Goal: Communication & Community: Answer question/provide support

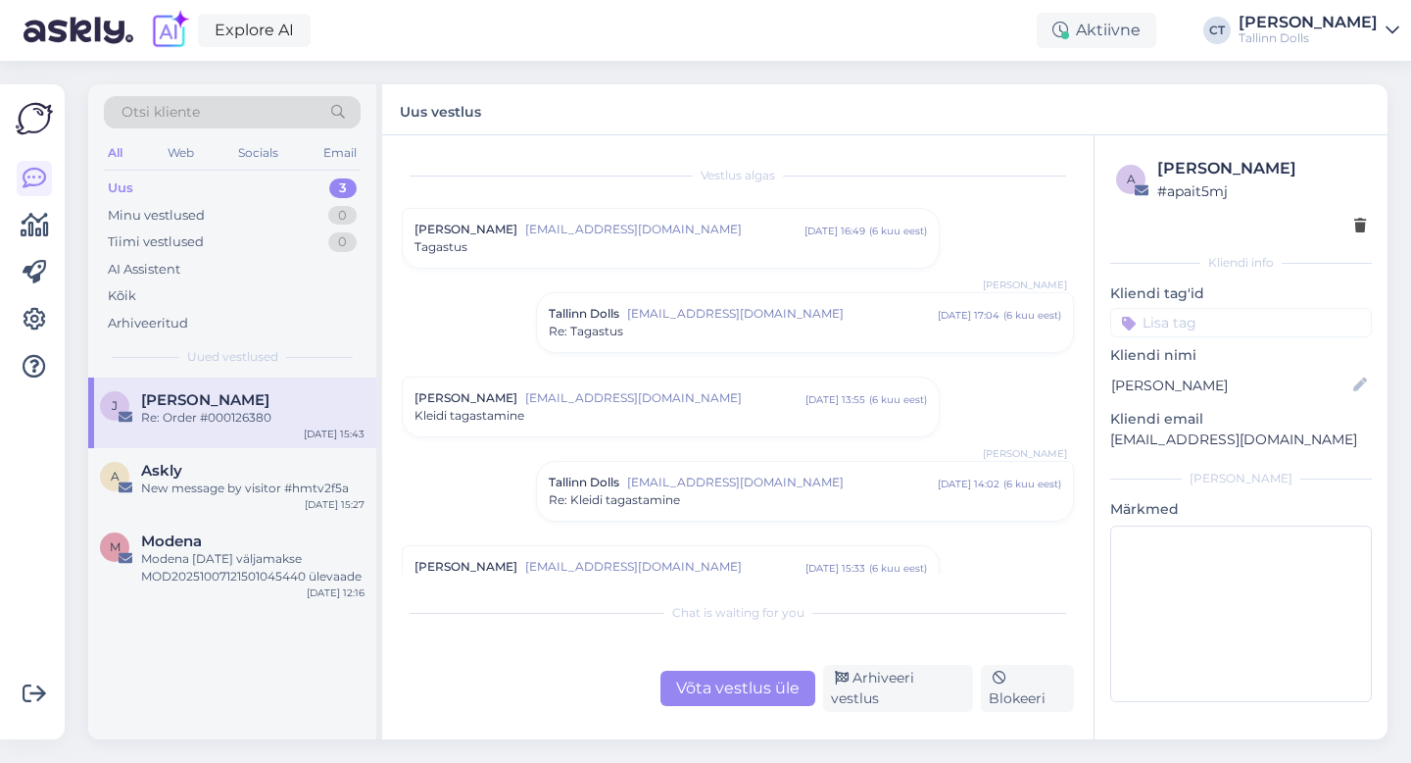
scroll to position [444, 0]
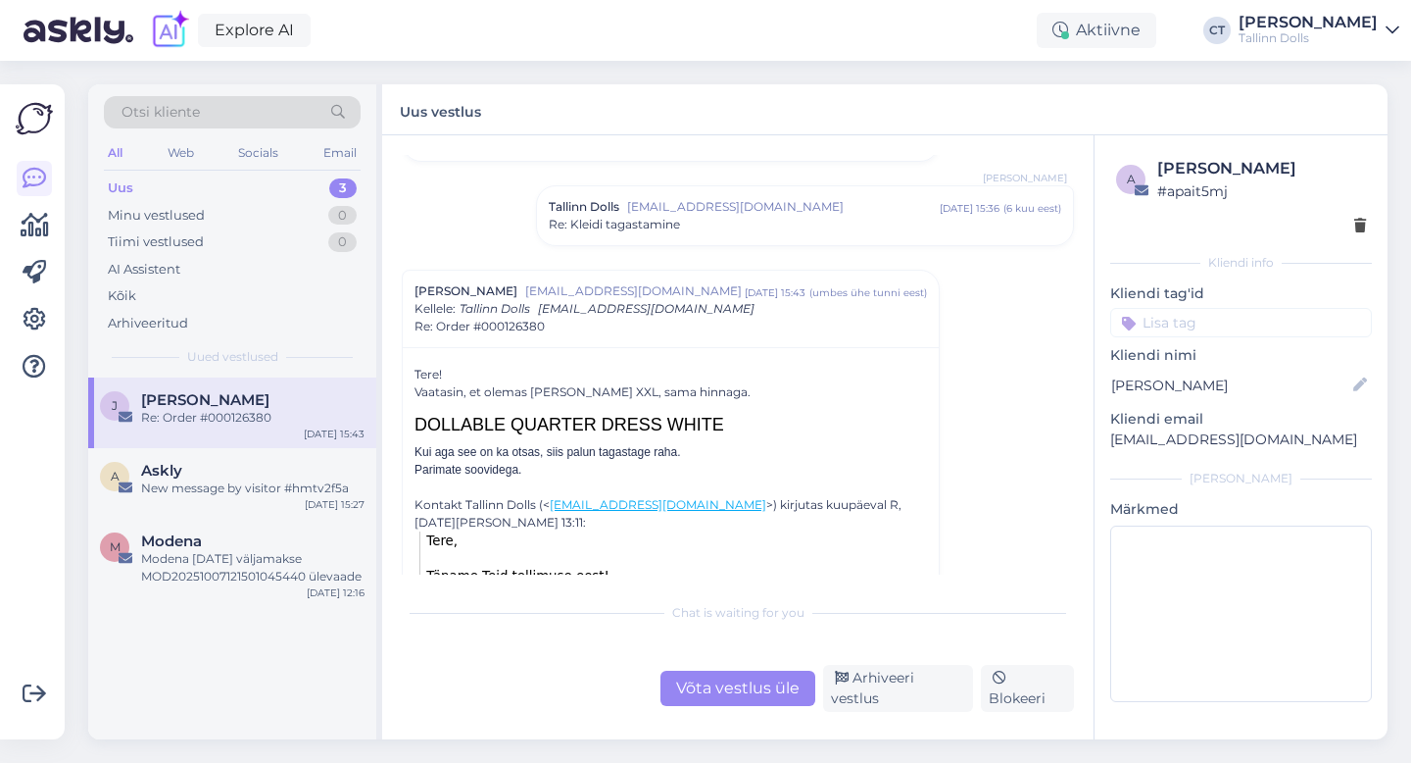
click at [219, 440] on div "J [PERSON_NAME] Re: Order #000126380 [DATE] 15:43" at bounding box center [232, 412] width 288 height 71
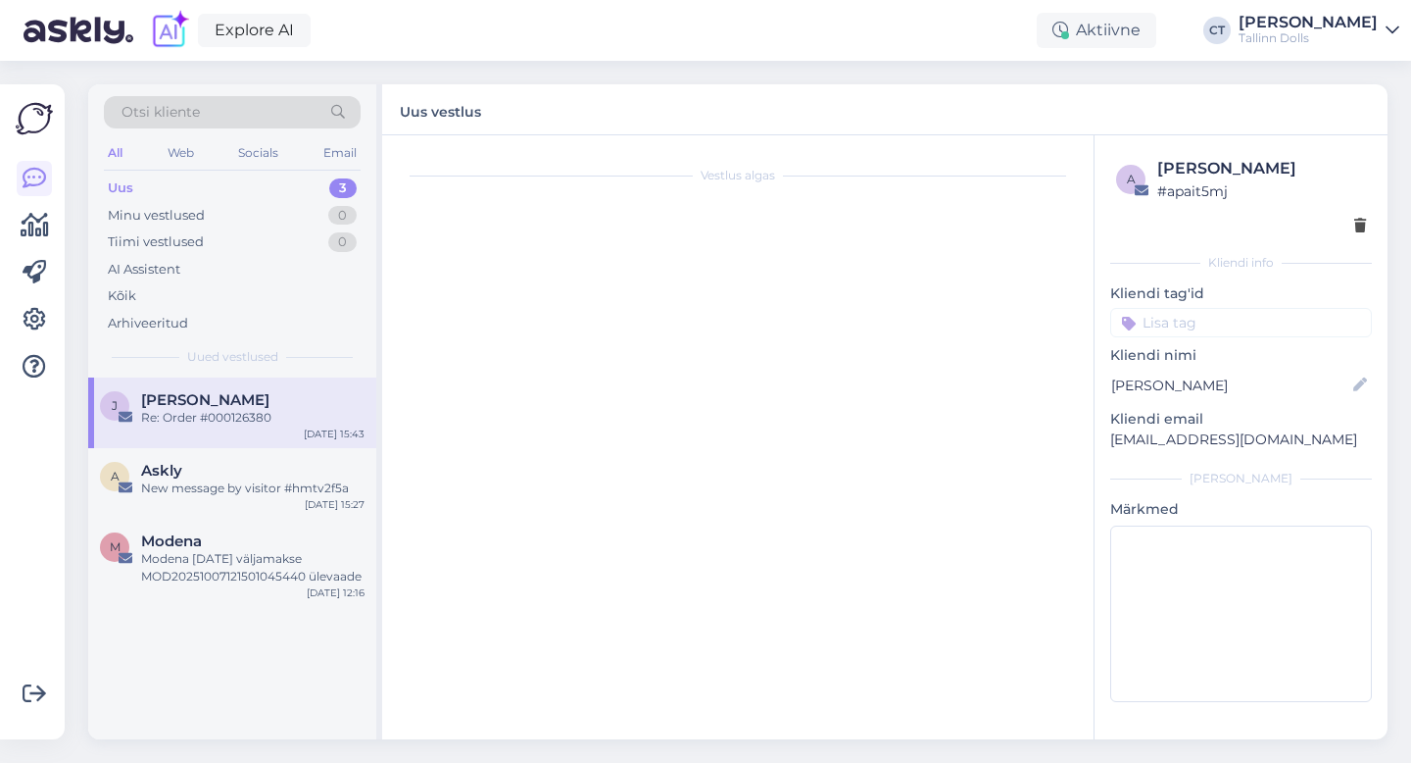
scroll to position [0, 0]
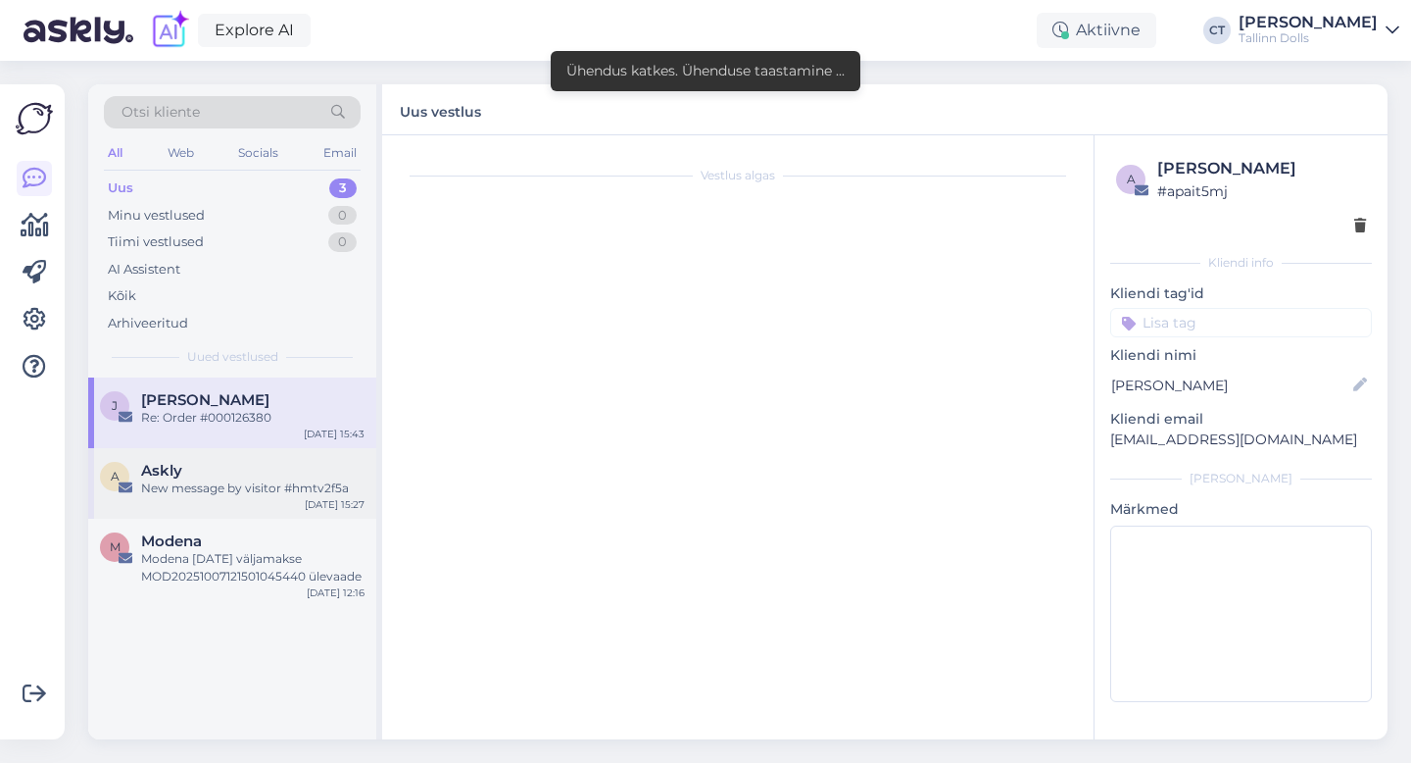
click at [225, 474] on div "Askly" at bounding box center [252, 471] width 223 height 18
click at [184, 500] on div "A Askly New message by visitor #hmtv2f5a [DATE] 15:27" at bounding box center [232, 483] width 288 height 71
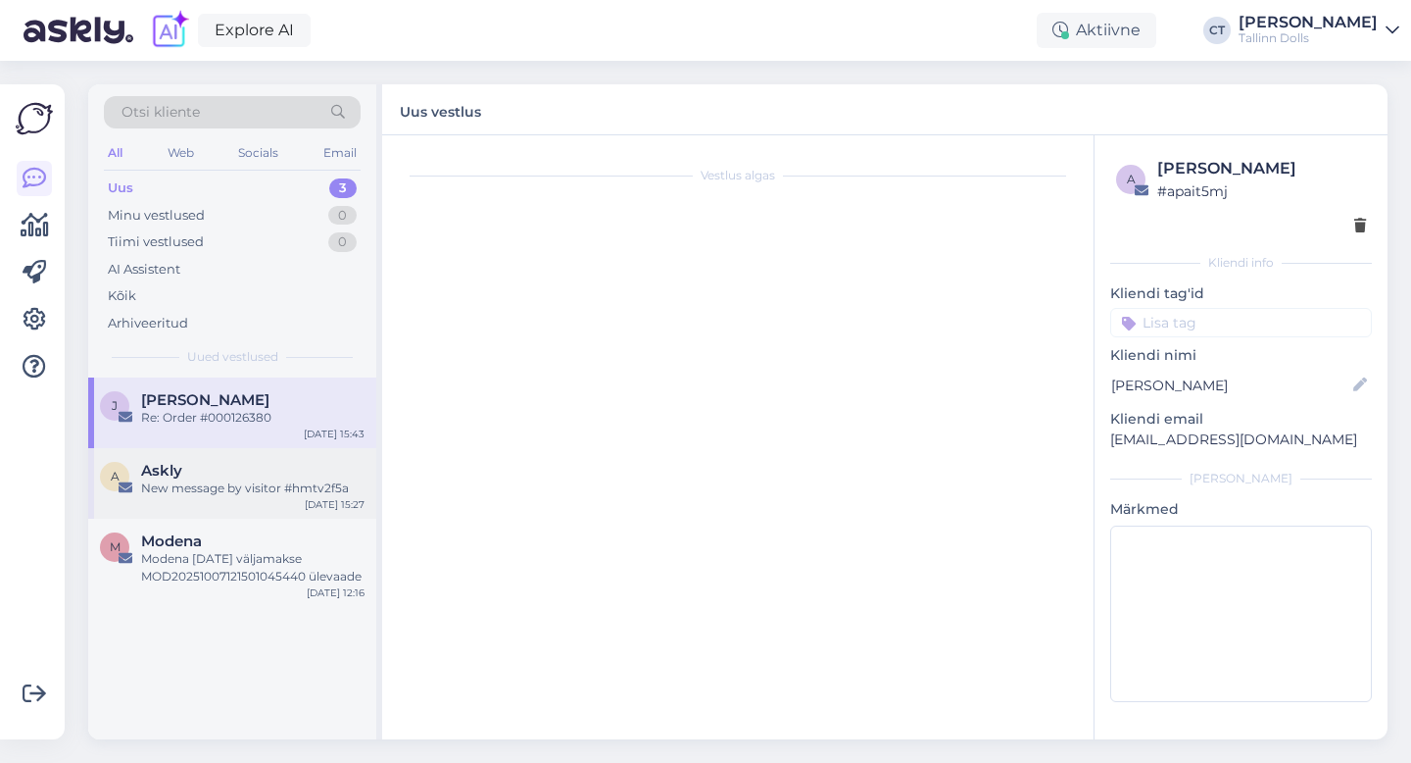
click at [183, 470] on div "Askly" at bounding box center [252, 471] width 223 height 18
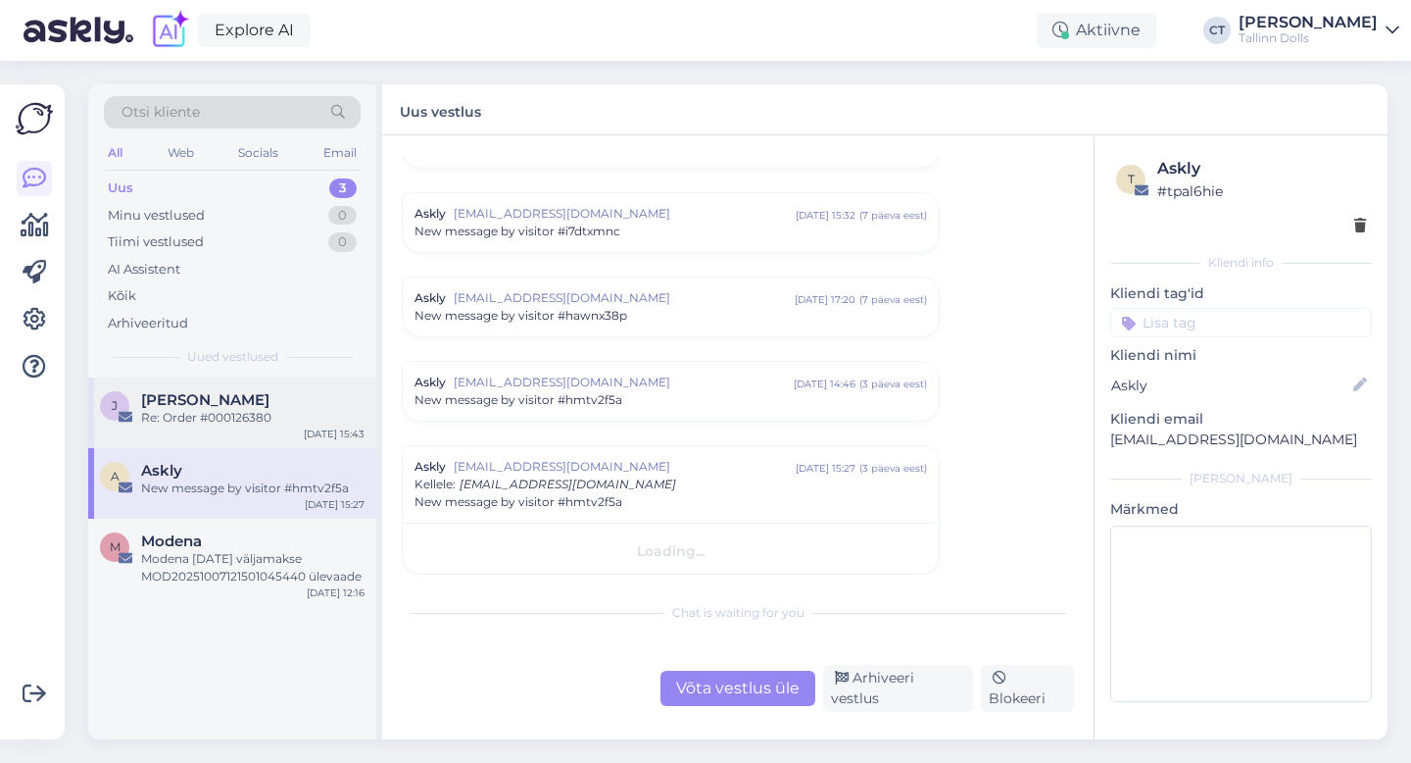
click at [214, 407] on span "[PERSON_NAME]" at bounding box center [205, 400] width 128 height 18
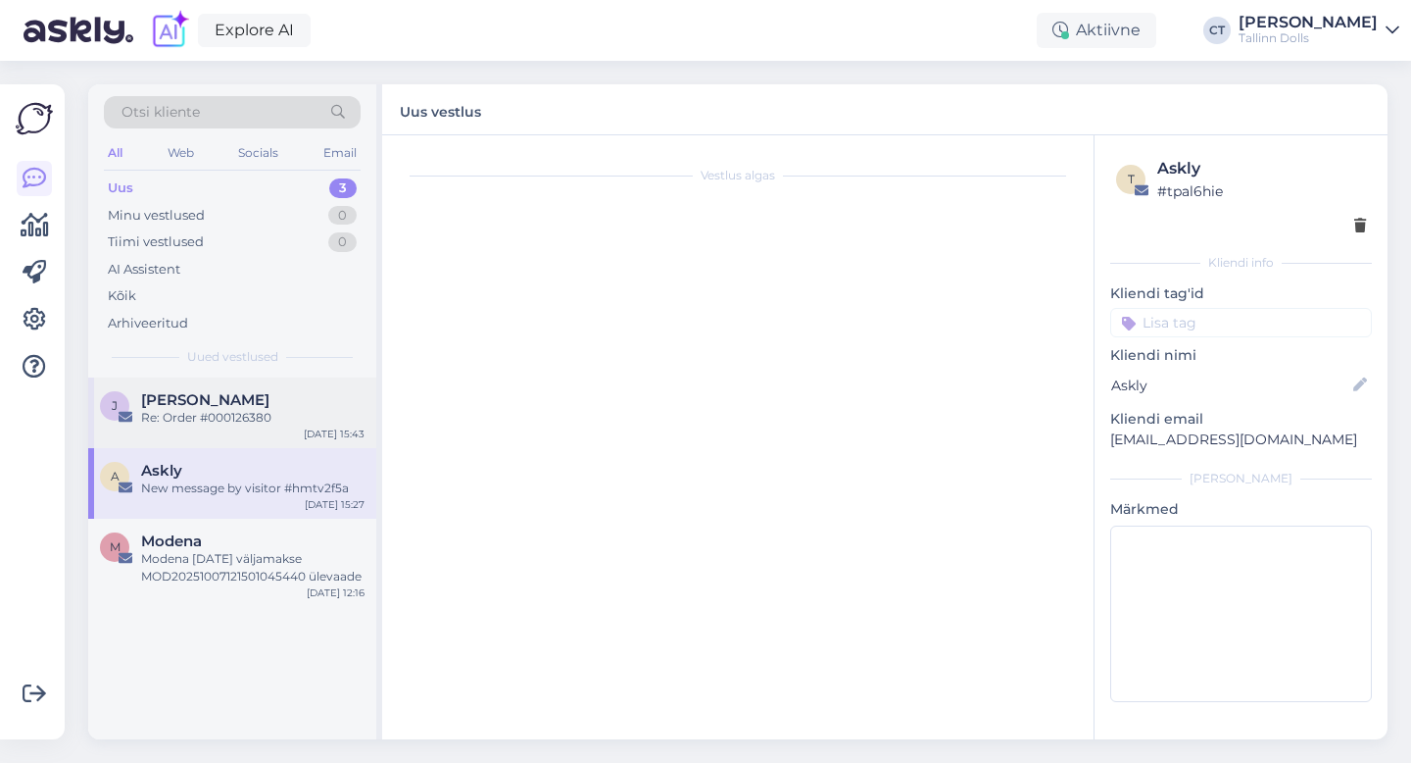
scroll to position [559, 0]
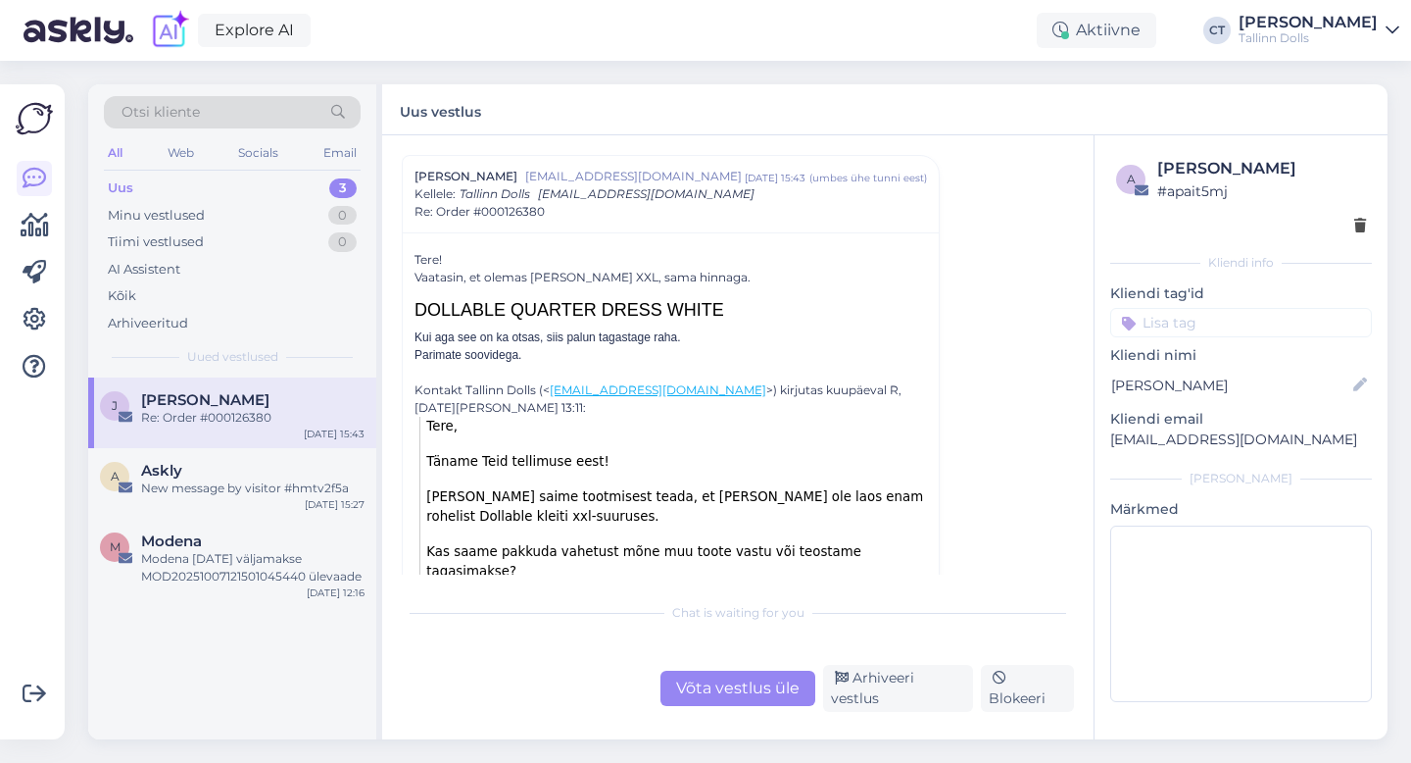
click at [721, 687] on div "Võta vestlus üle" at bounding box center [738, 687] width 155 height 35
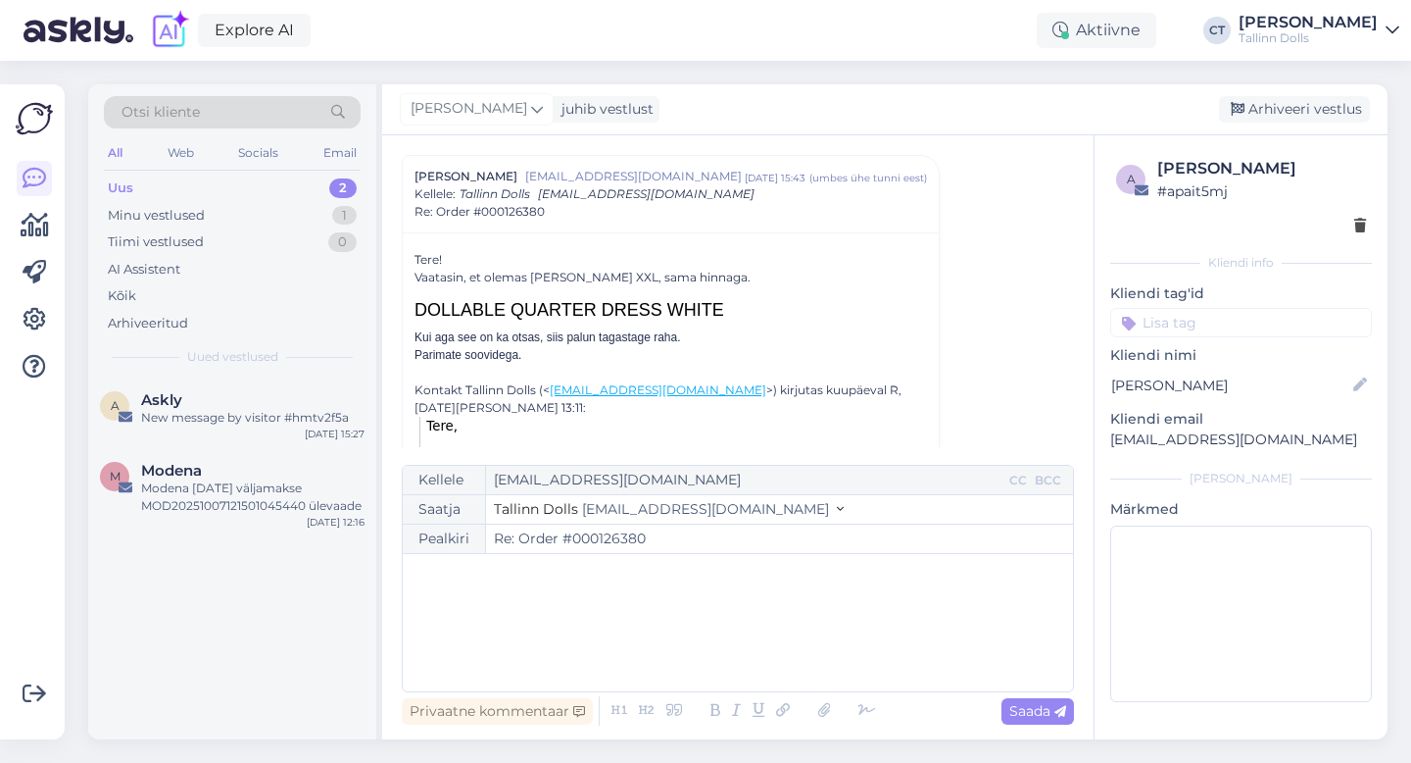
click at [742, 640] on div "﻿" at bounding box center [738, 623] width 651 height 118
click at [209, 469] on div "Modena" at bounding box center [252, 471] width 223 height 18
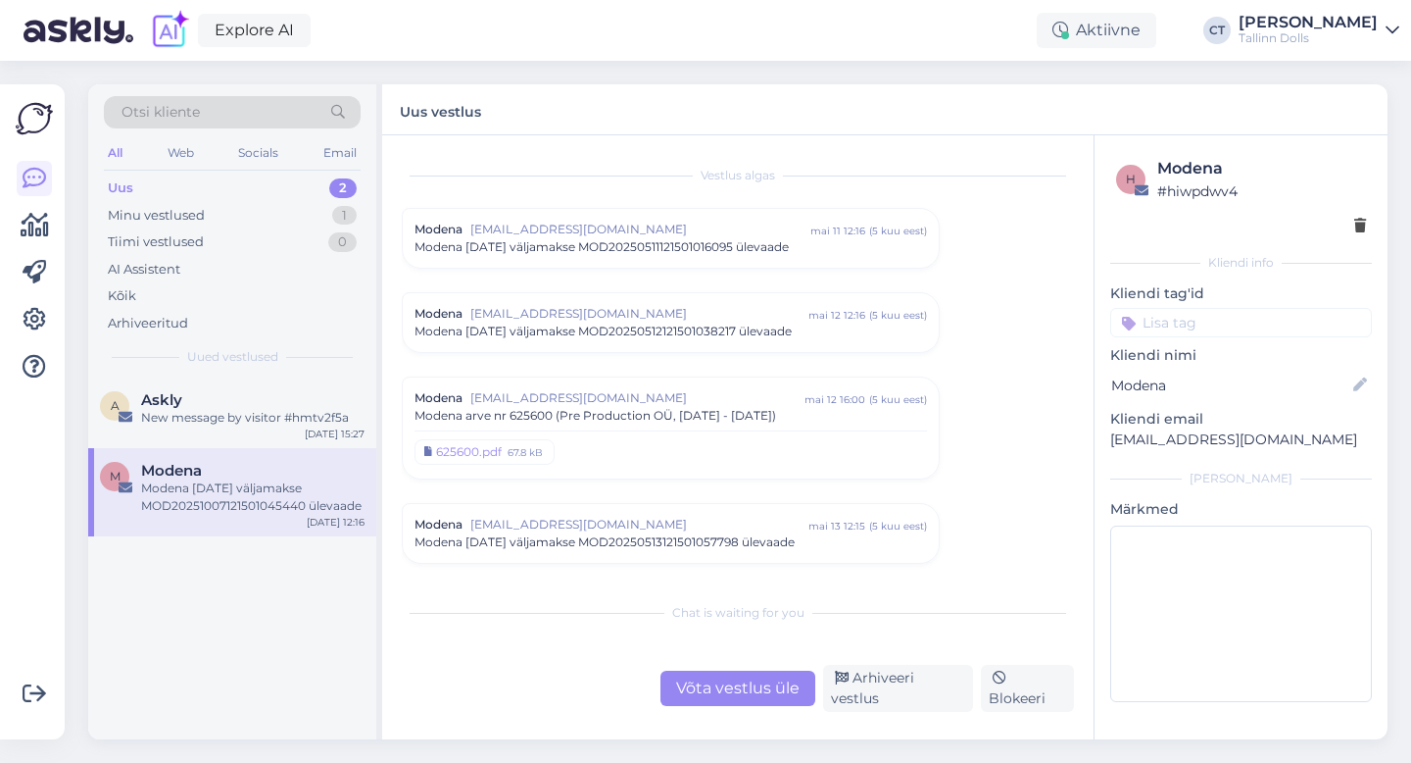
scroll to position [8318, 0]
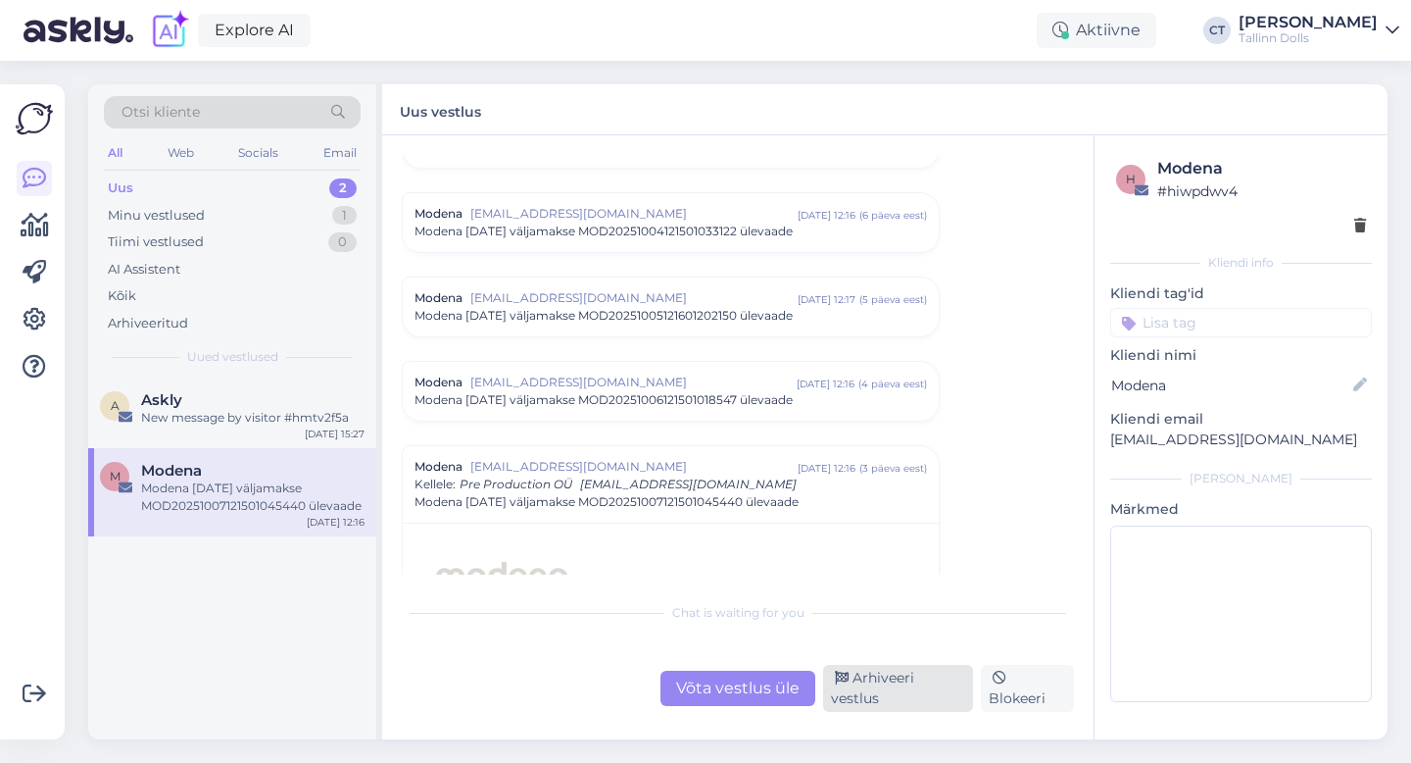
click at [918, 689] on div "Arhiveeri vestlus" at bounding box center [898, 688] width 150 height 47
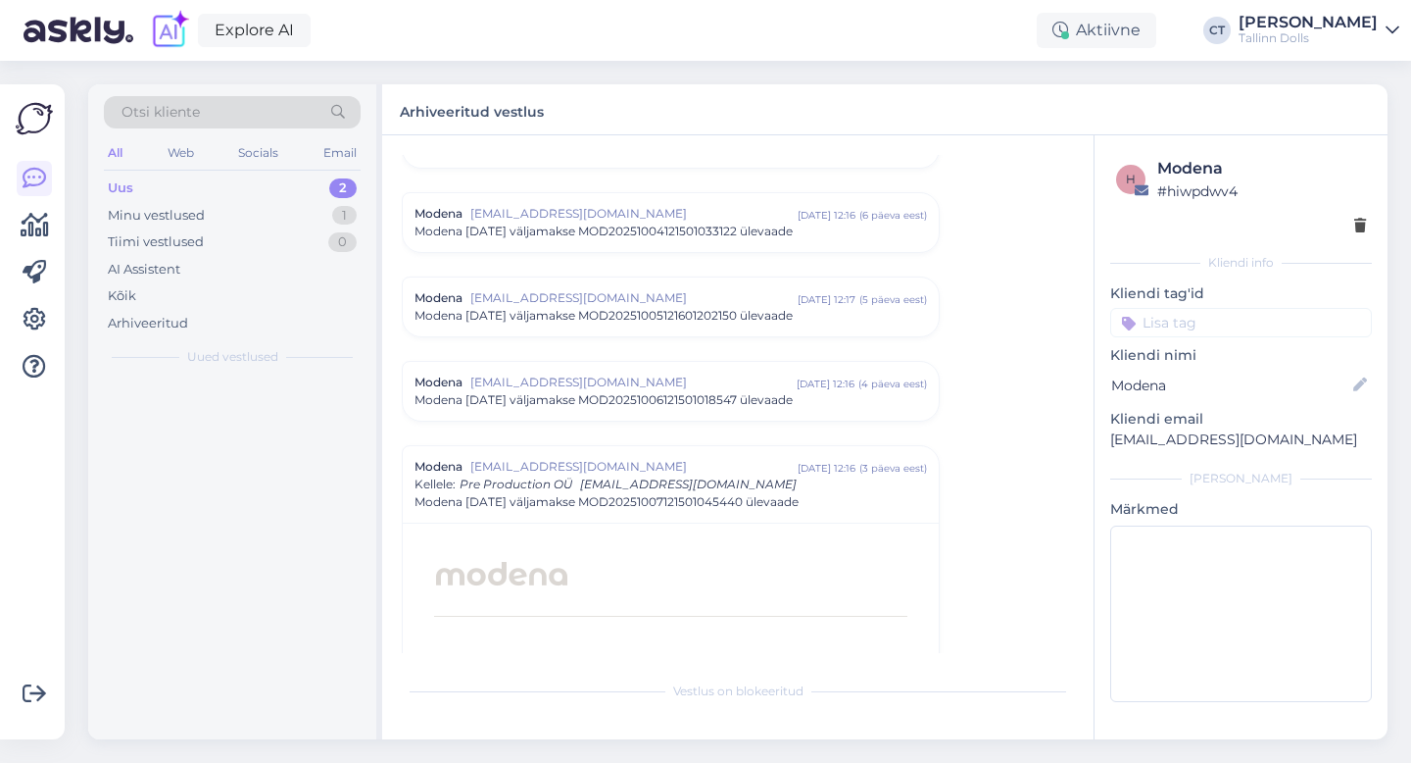
scroll to position [8609, 0]
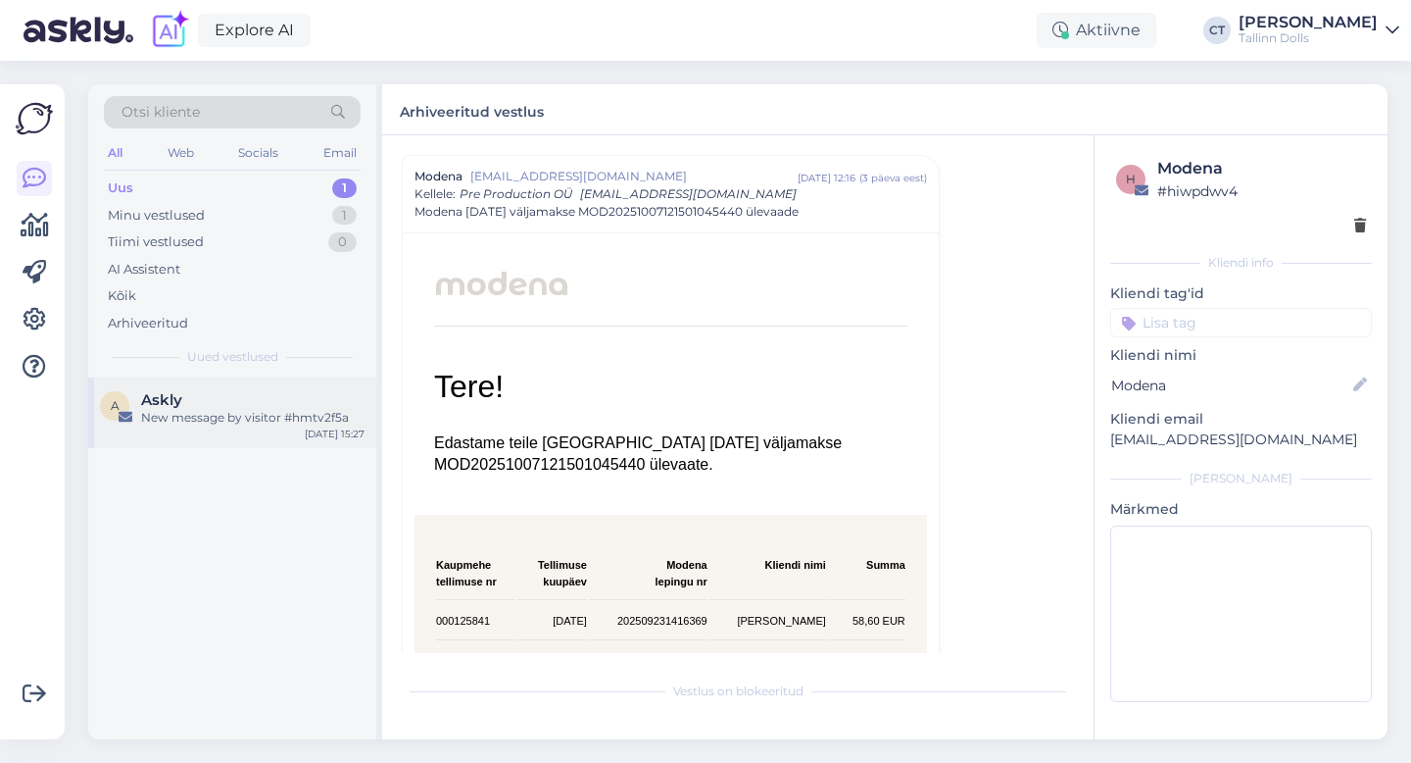
click at [275, 422] on div "New message by visitor #hmtv2f5a" at bounding box center [252, 418] width 223 height 18
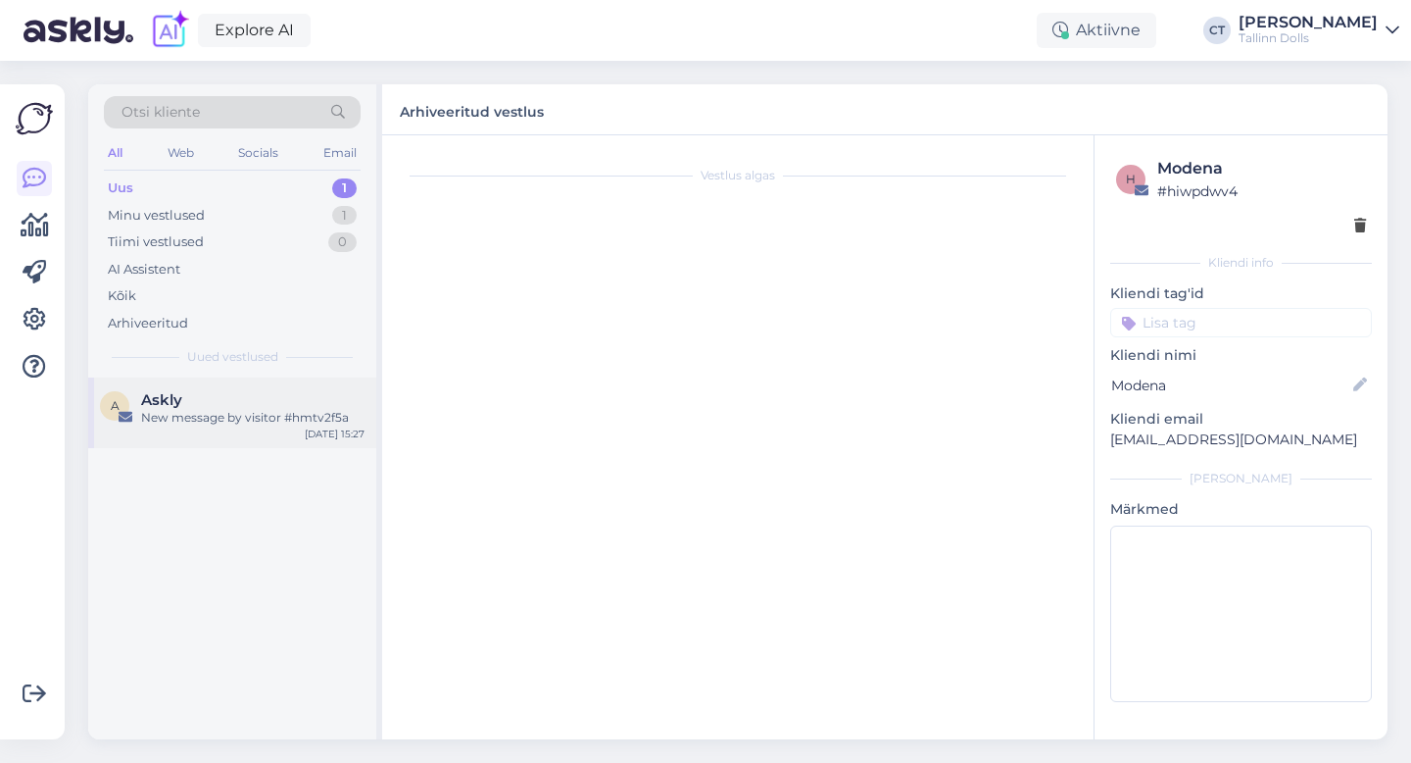
scroll to position [0, 0]
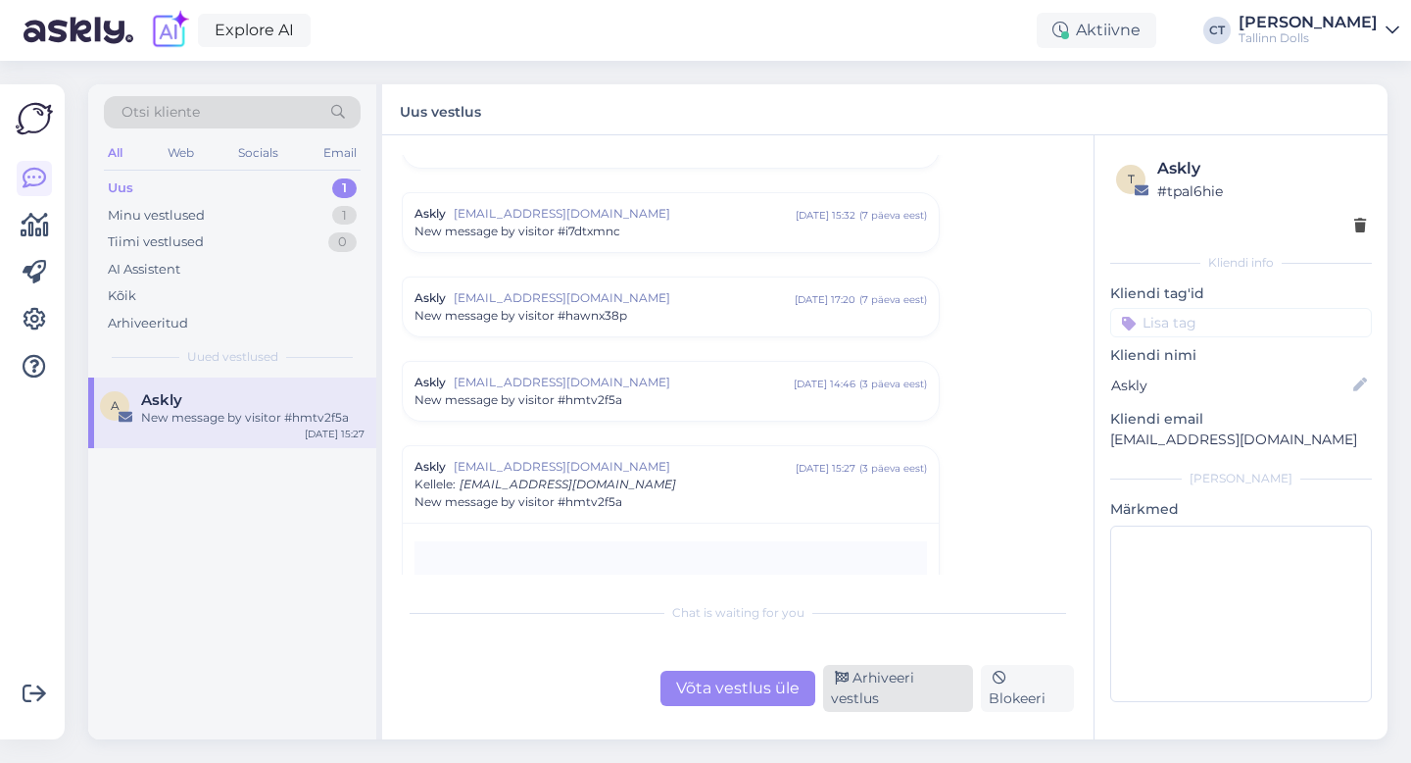
click at [893, 688] on div "Arhiveeri vestlus" at bounding box center [898, 688] width 150 height 47
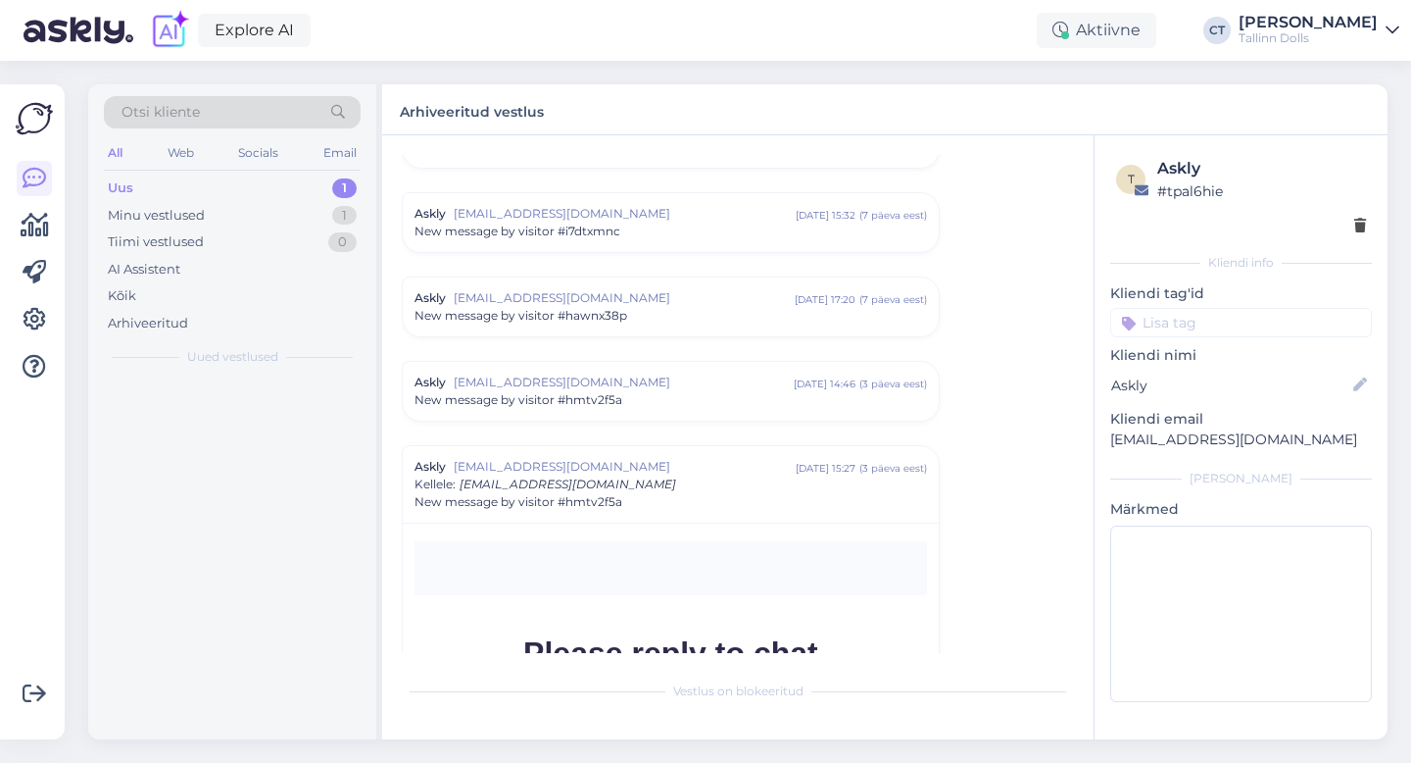
scroll to position [8398, 0]
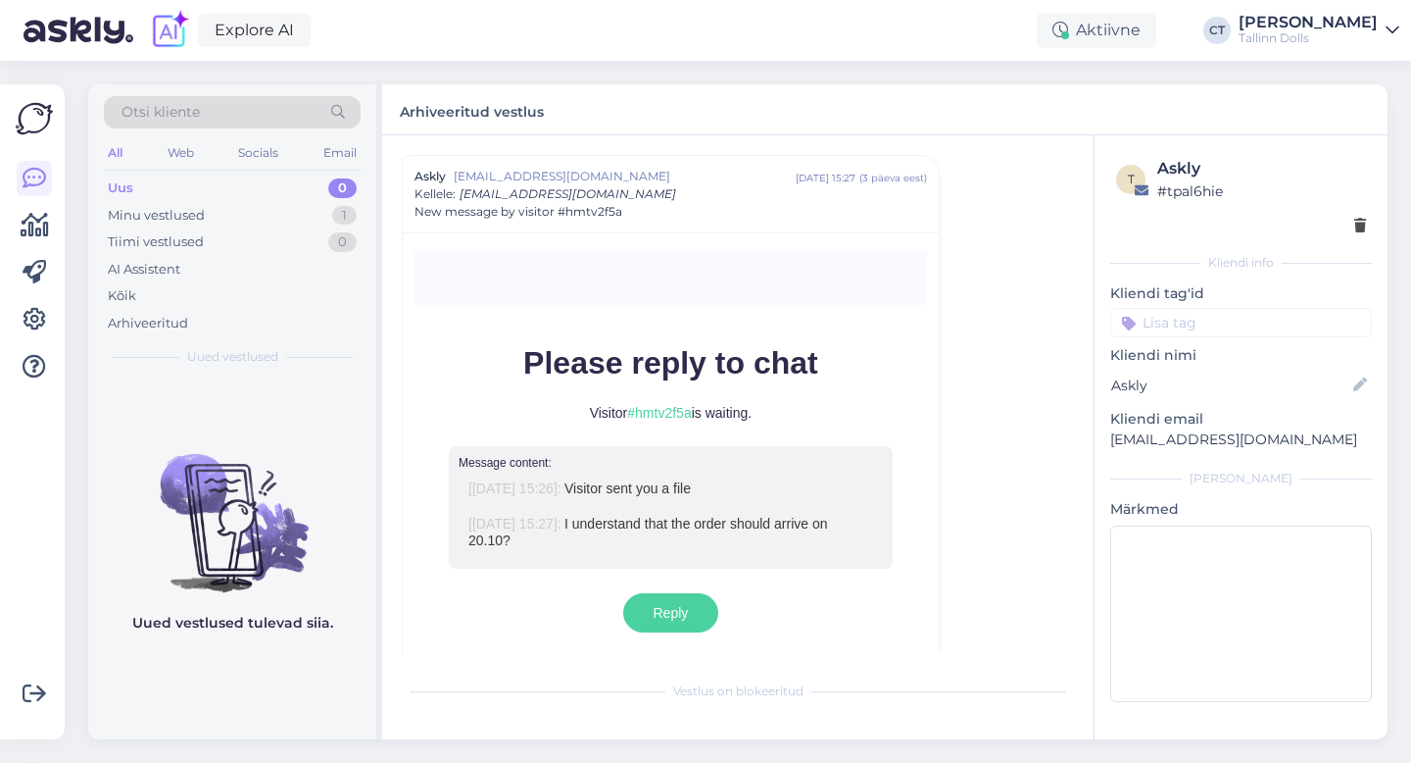
click at [314, 196] on div "Uus 0" at bounding box center [232, 187] width 257 height 27
click at [185, 187] on div "Uus 0" at bounding box center [232, 187] width 257 height 27
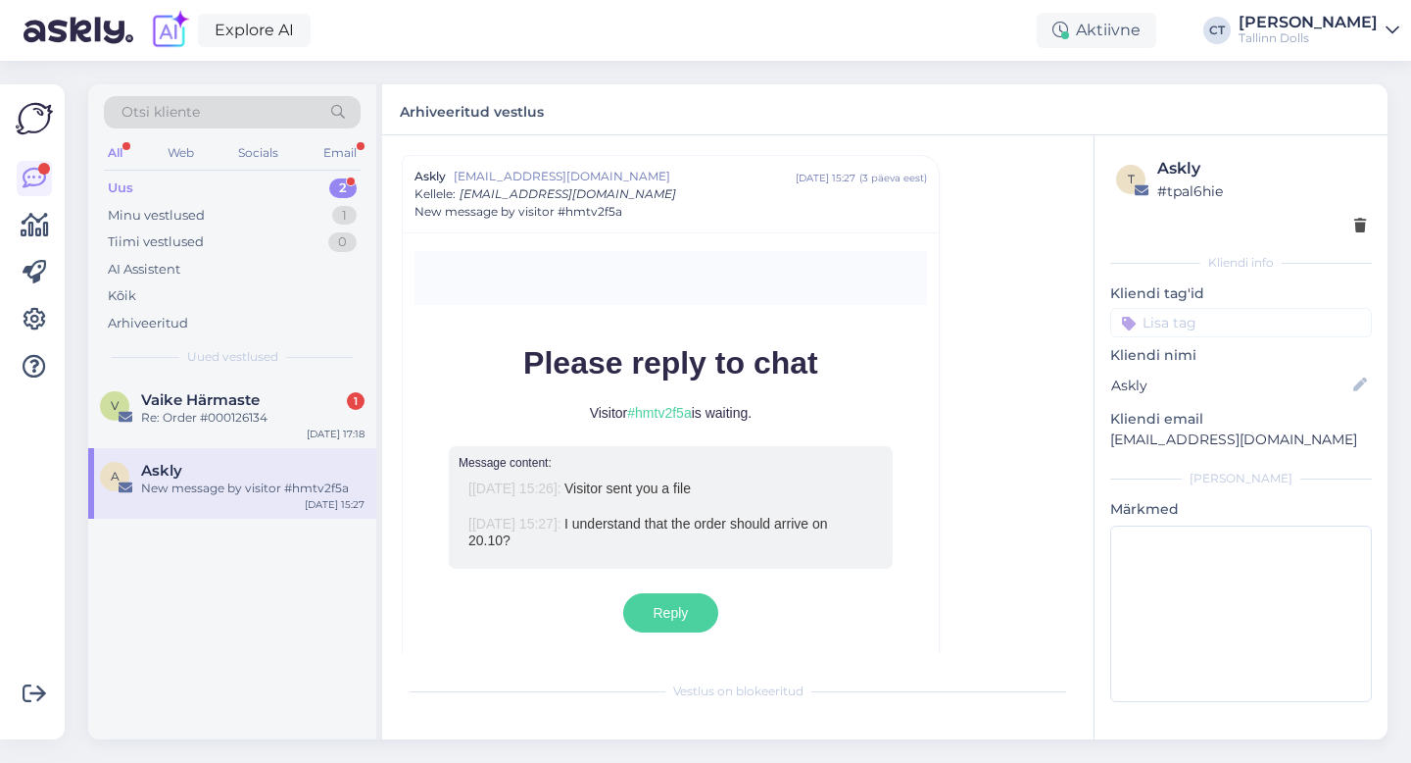
click at [124, 183] on div "Uus" at bounding box center [120, 188] width 25 height 20
click at [224, 419] on div "Re: Order #000126134" at bounding box center [252, 418] width 223 height 18
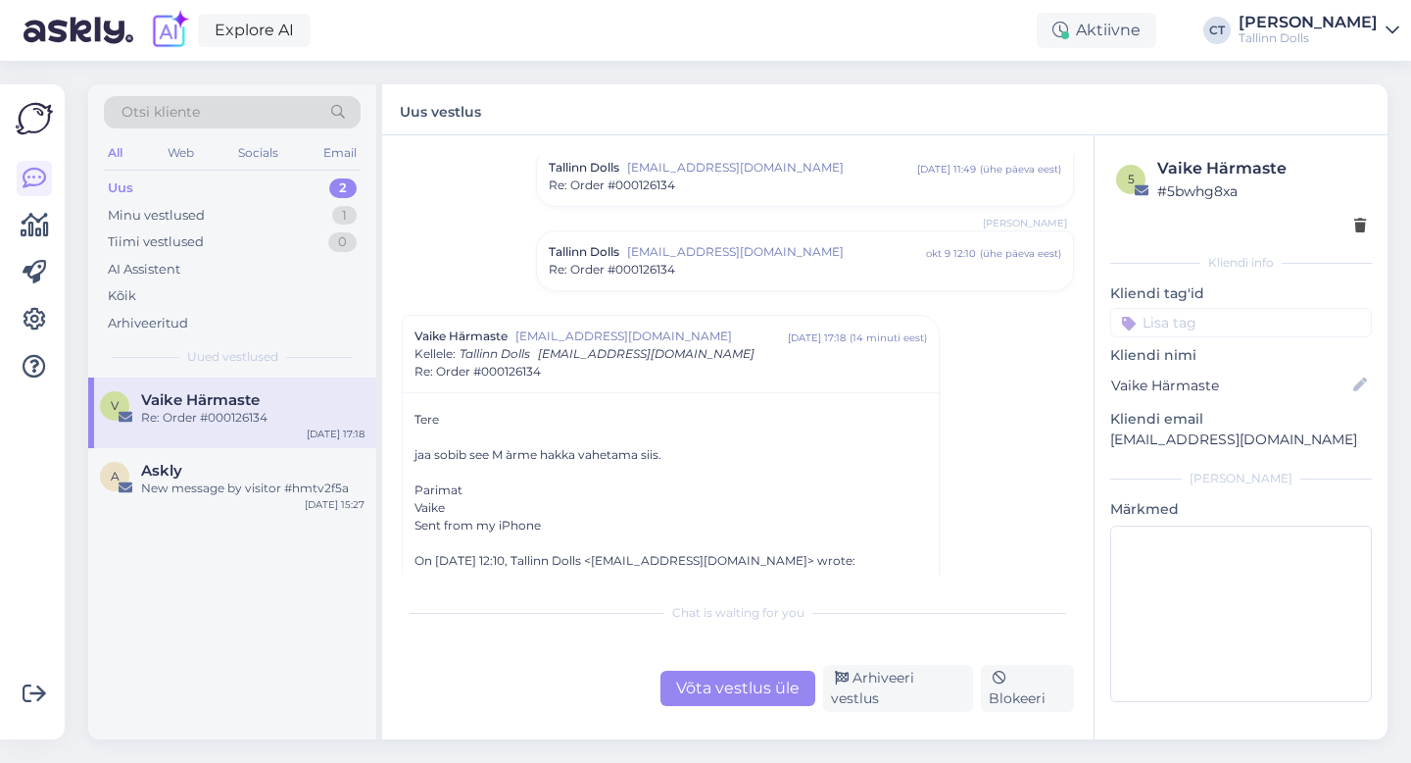
scroll to position [442, 0]
click at [248, 483] on div "New message by visitor #hmtv2f5a" at bounding box center [252, 488] width 223 height 18
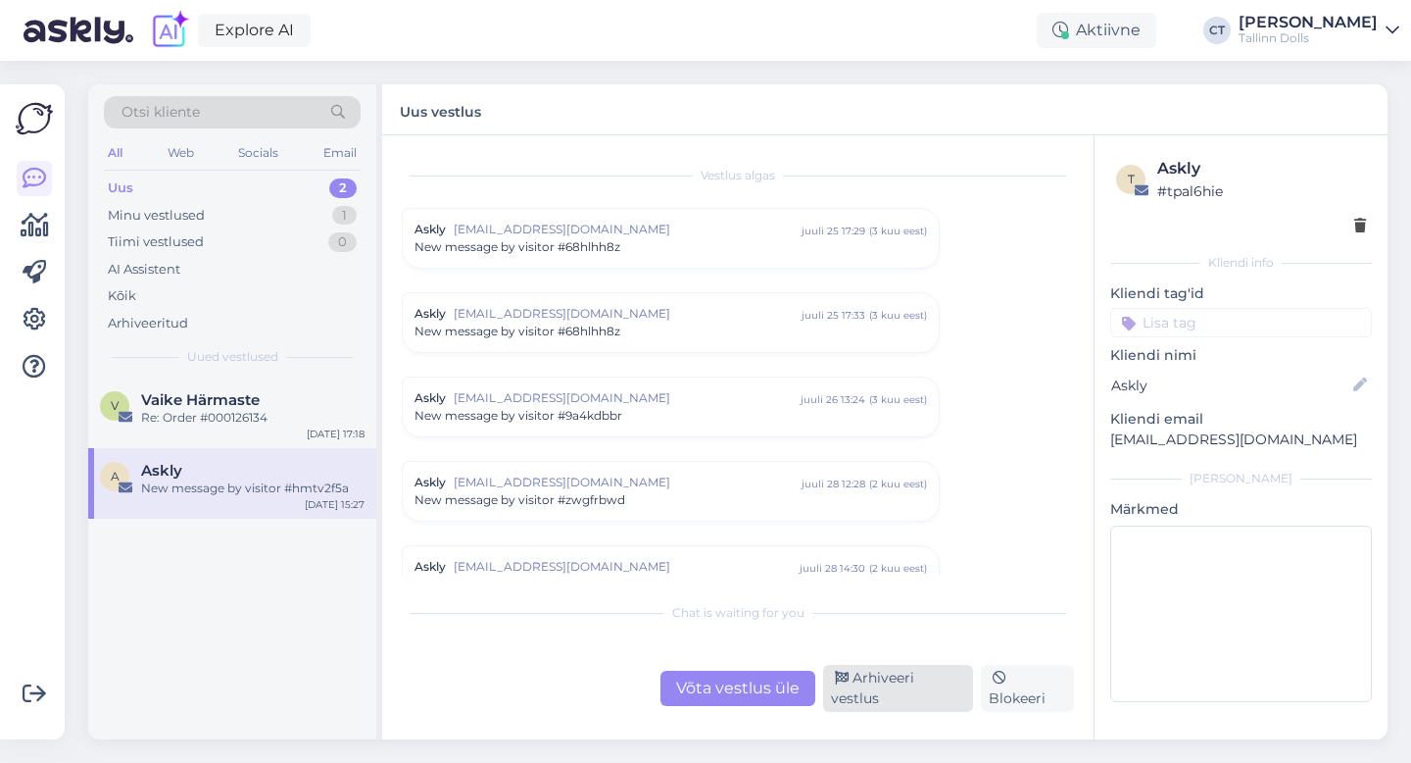
scroll to position [8398, 0]
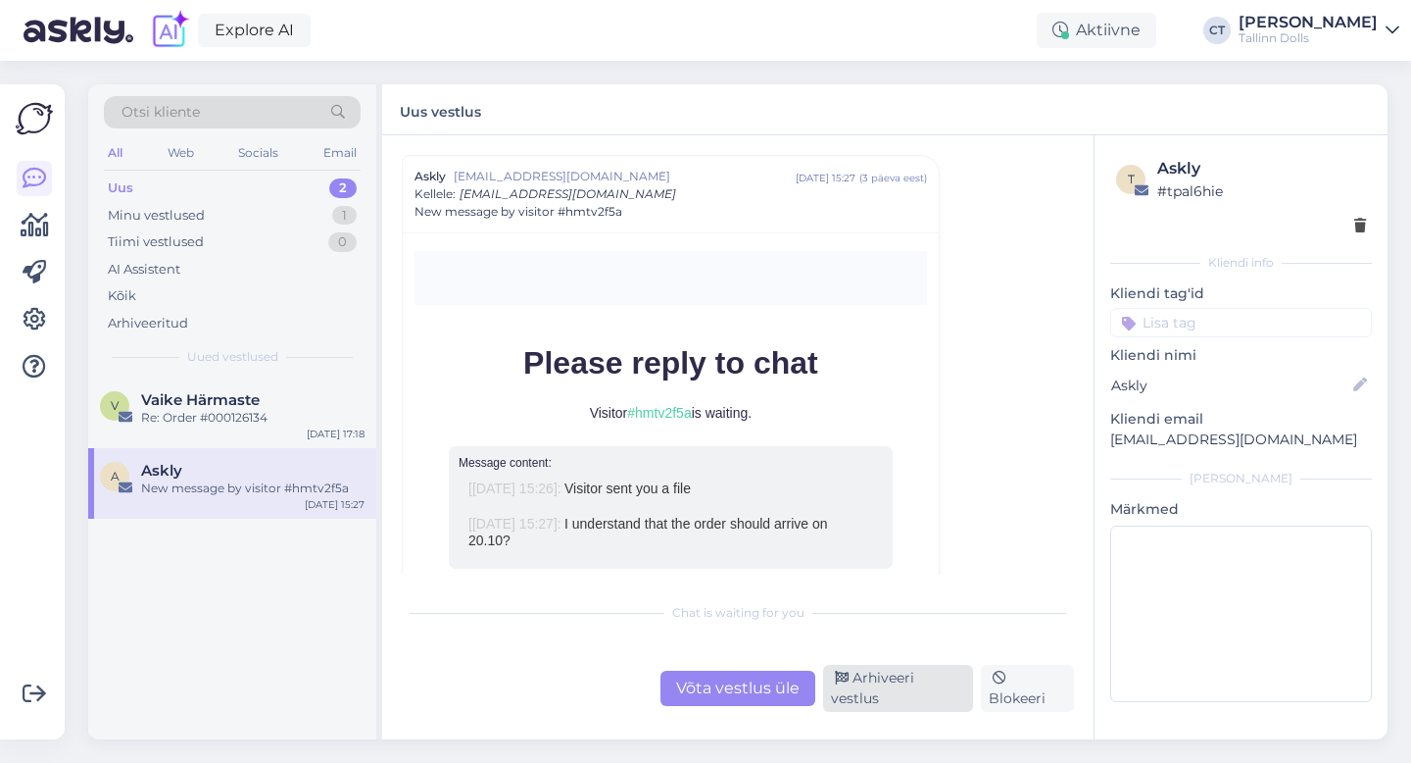
click at [930, 703] on div "Arhiveeri vestlus" at bounding box center [898, 688] width 150 height 47
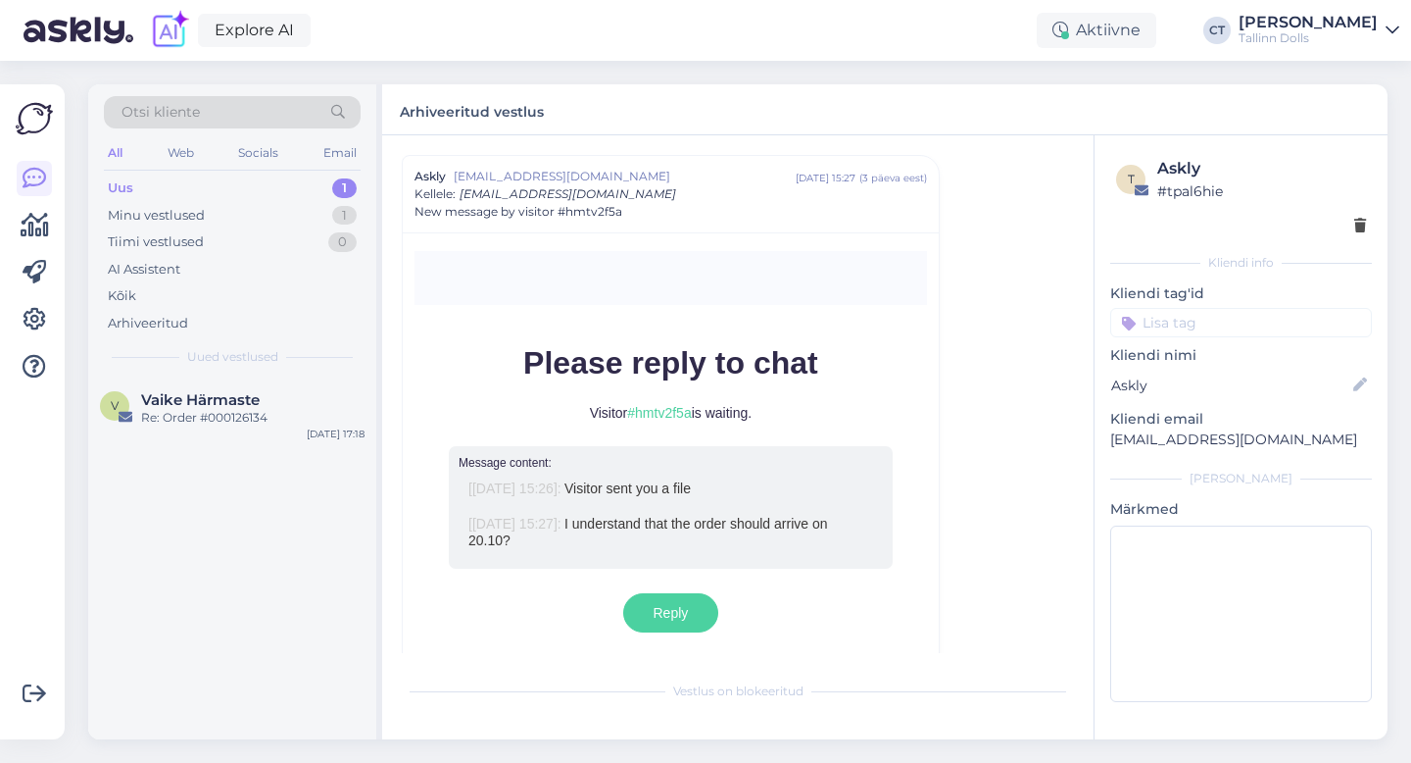
click at [291, 179] on div "Uus 1" at bounding box center [232, 187] width 257 height 27
click at [173, 184] on div "Uus 1" at bounding box center [232, 187] width 257 height 27
